Goal: Information Seeking & Learning: Learn about a topic

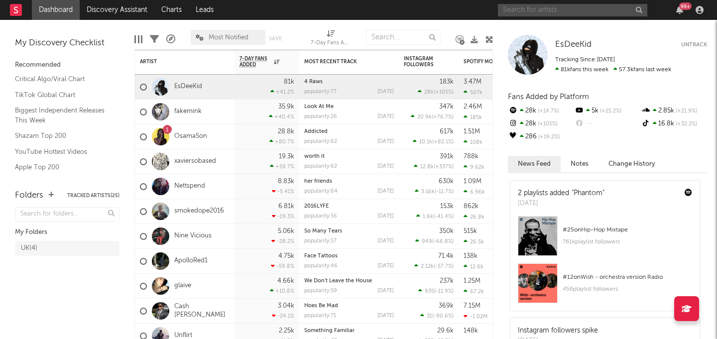
click at [555, 9] on input "text" at bounding box center [572, 10] width 149 height 12
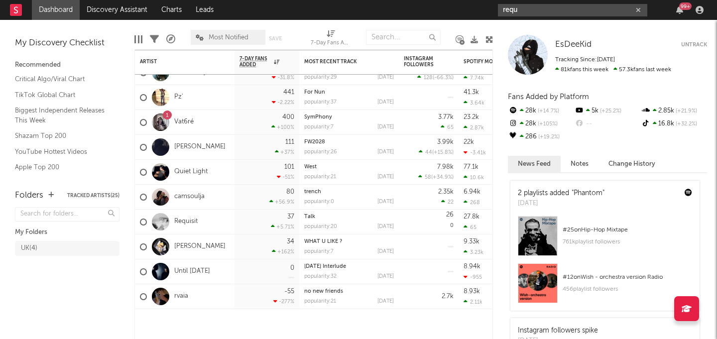
type input "requ"
click at [173, 206] on div "camsoulja" at bounding box center [172, 197] width 65 height 29
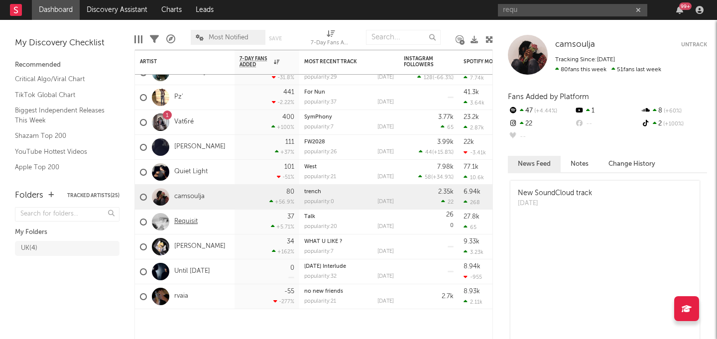
click at [178, 225] on link "Requisit" at bounding box center [185, 222] width 23 height 8
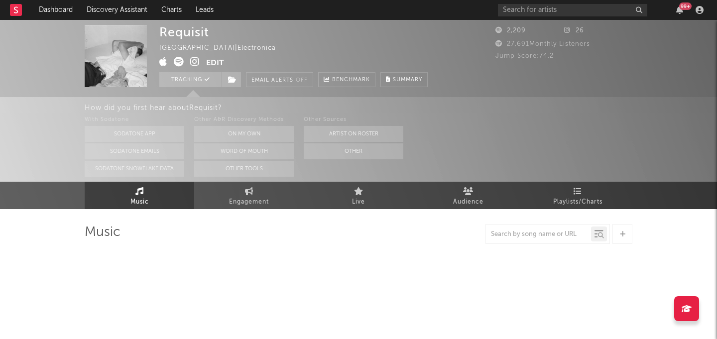
select select "1w"
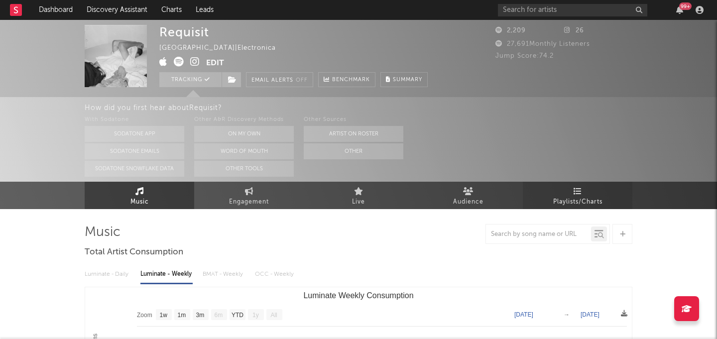
click at [565, 202] on span "Playlists/Charts" at bounding box center [577, 202] width 49 height 12
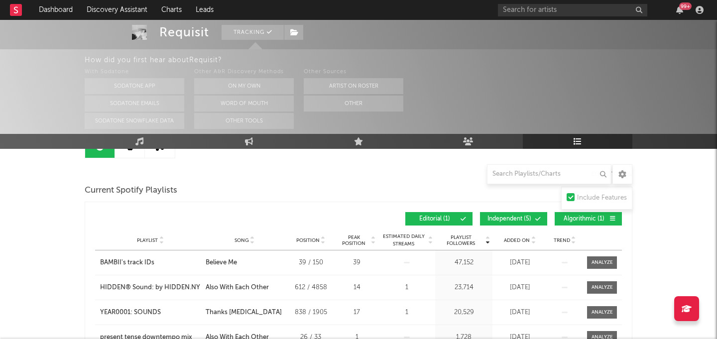
scroll to position [111, 0]
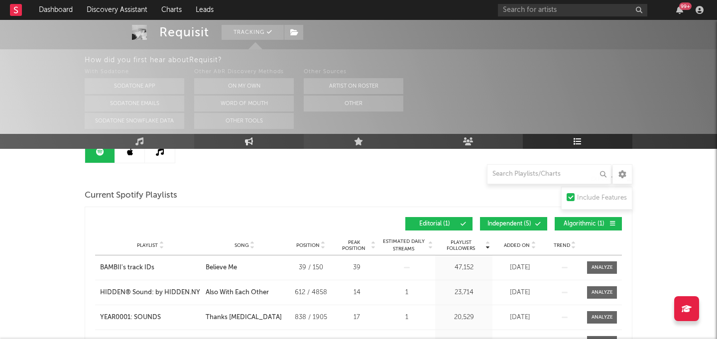
click at [247, 143] on icon at bounding box center [249, 141] width 8 height 8
select select "1w"
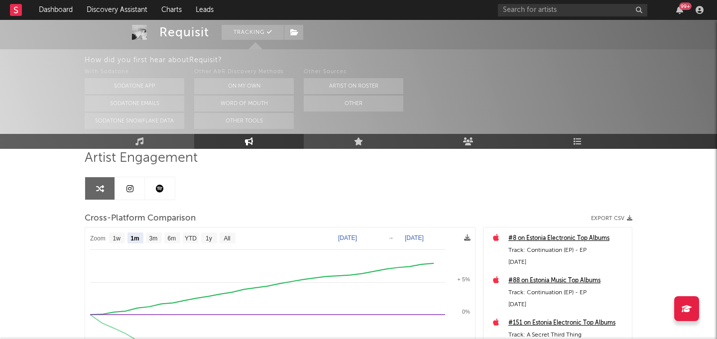
scroll to position [70, 0]
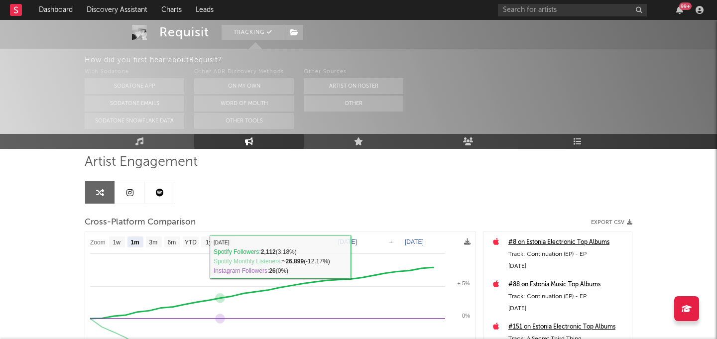
click at [227, 245] on text "All" at bounding box center [227, 242] width 6 height 7
select select "All"
type input "[DATE]"
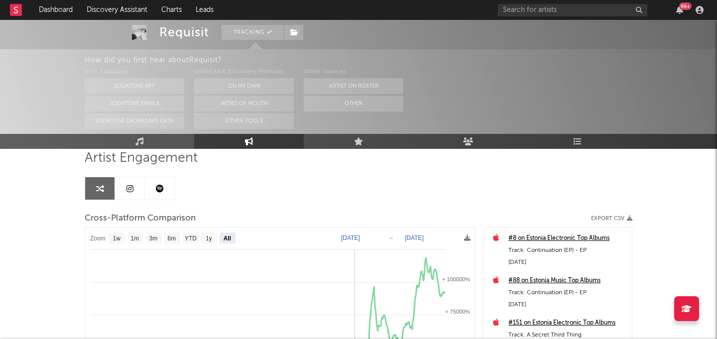
scroll to position [39, 0]
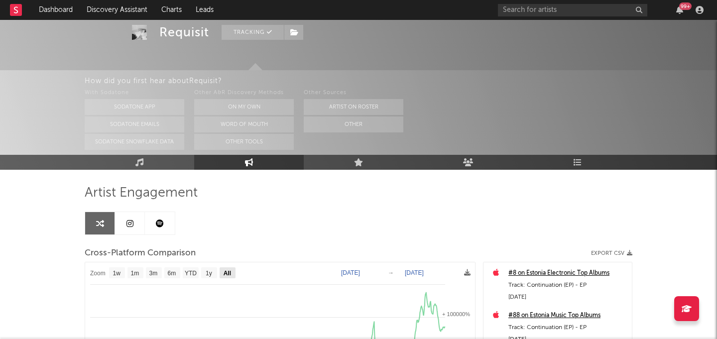
click at [229, 274] on text "All" at bounding box center [227, 273] width 7 height 7
select select "All"
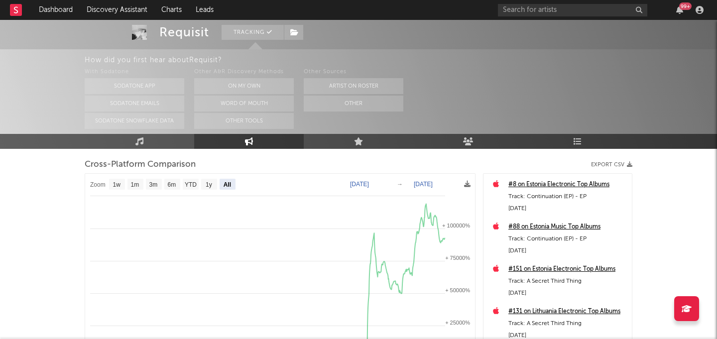
select select "All"
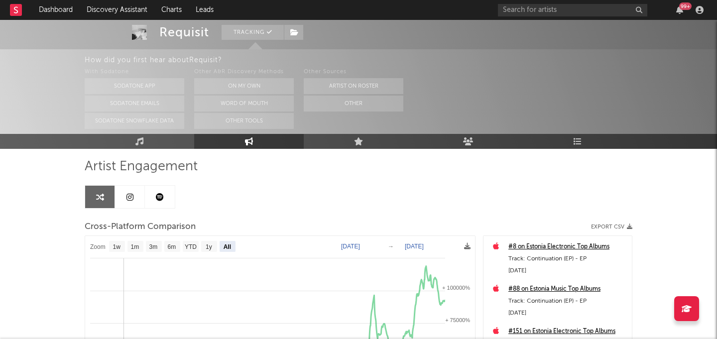
scroll to position [0, 0]
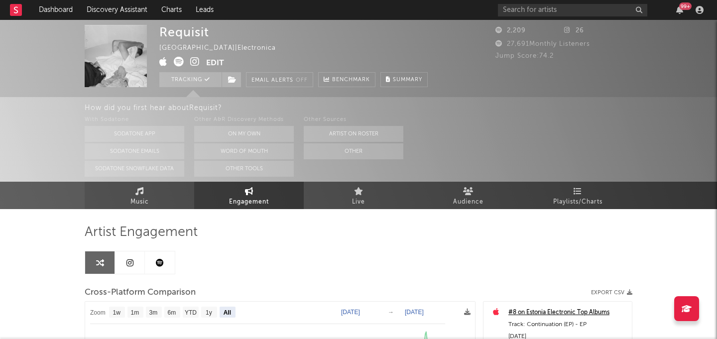
click at [120, 198] on link "Music" at bounding box center [140, 195] width 110 height 27
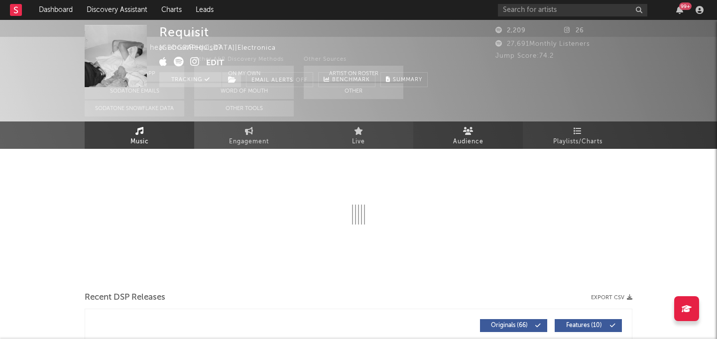
select select "1w"
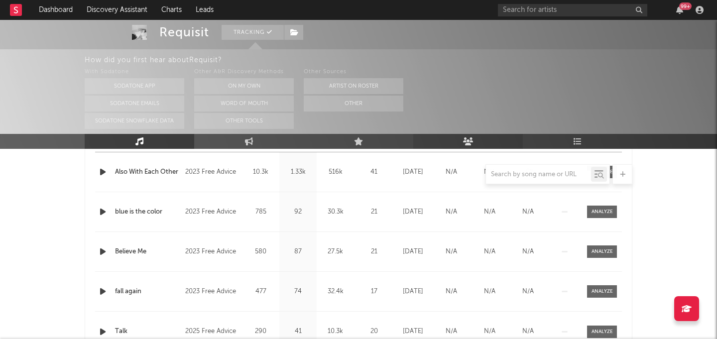
scroll to position [520, 0]
